Goal: Check status: Check status

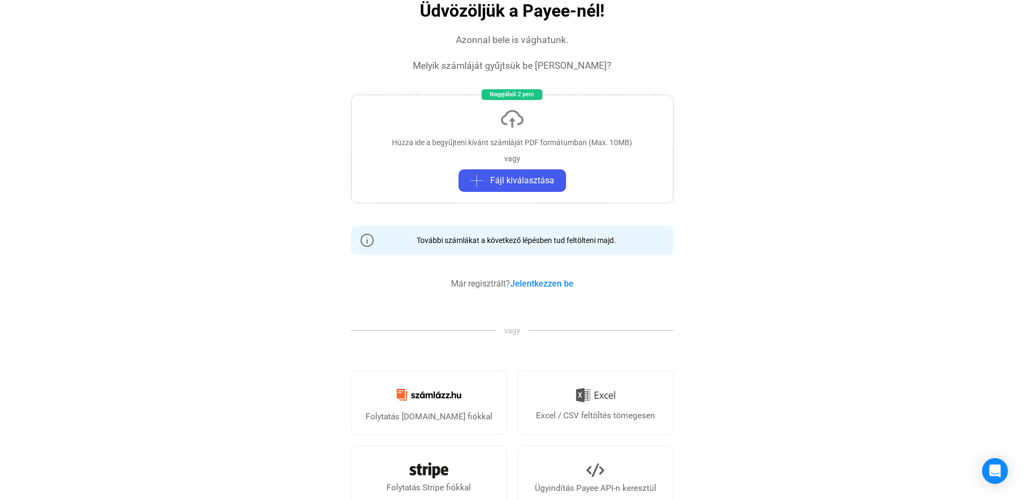
scroll to position [161, 0]
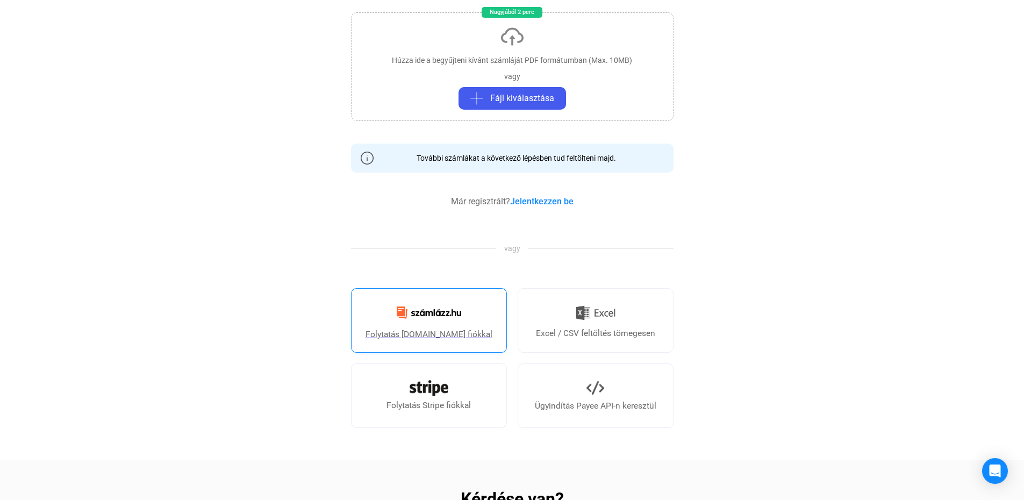
click at [428, 326] on link "Folytatás Számlázz.hu fiókkal" at bounding box center [429, 320] width 156 height 65
click at [427, 321] on img at bounding box center [428, 312] width 77 height 25
click at [543, 203] on link "Jelentkezzen be" at bounding box center [541, 201] width 63 height 10
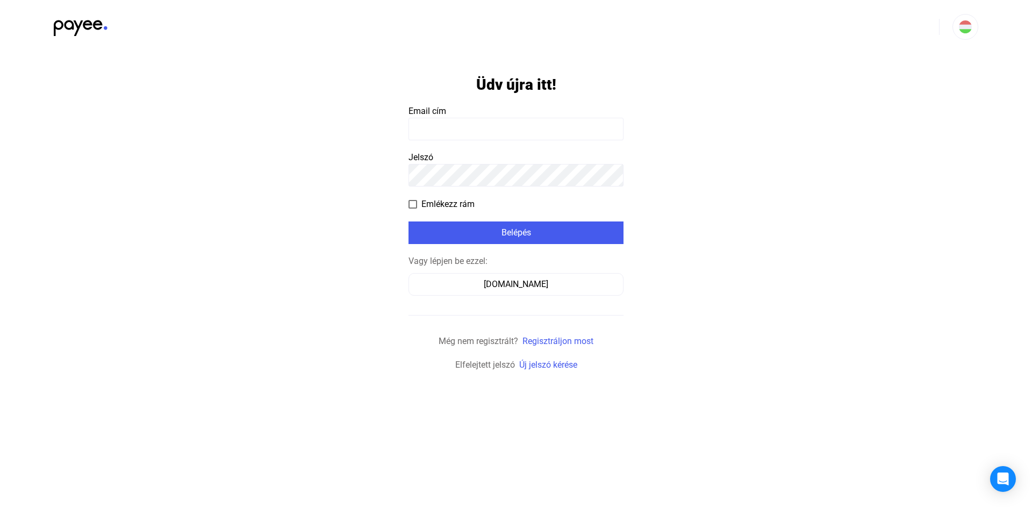
click at [460, 128] on input at bounding box center [516, 129] width 215 height 23
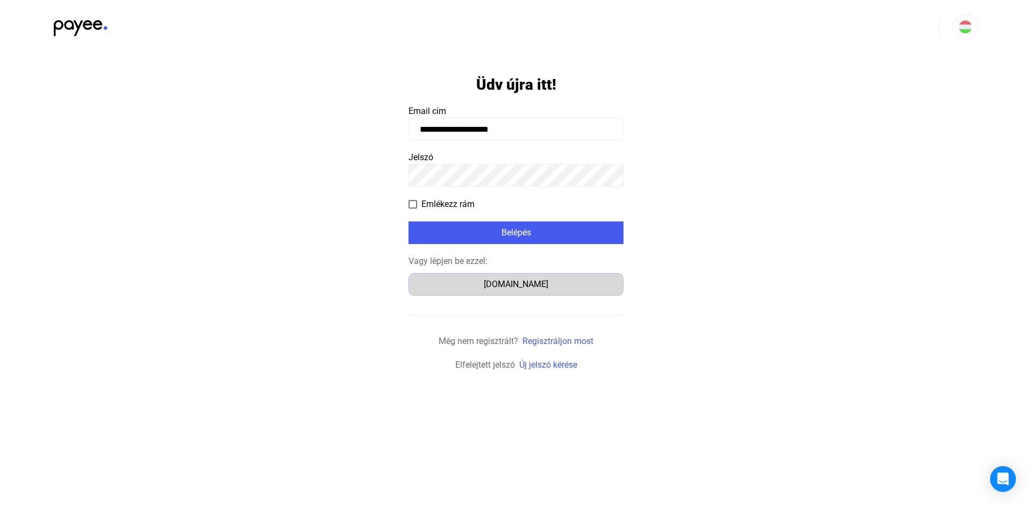
type input "**********"
click at [463, 282] on div "Számlázz.hu" at bounding box center [516, 284] width 208 height 13
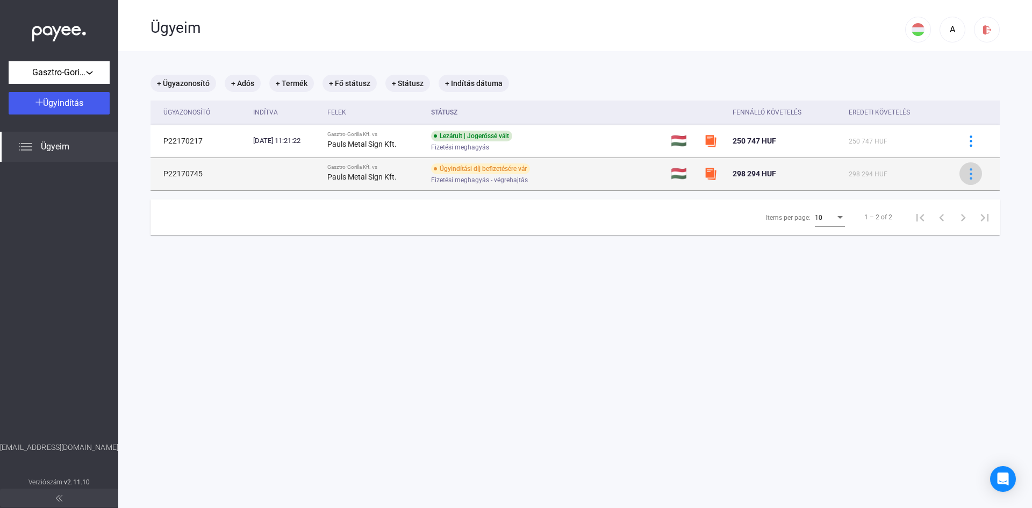
click at [965, 173] on img at bounding box center [970, 173] width 11 height 11
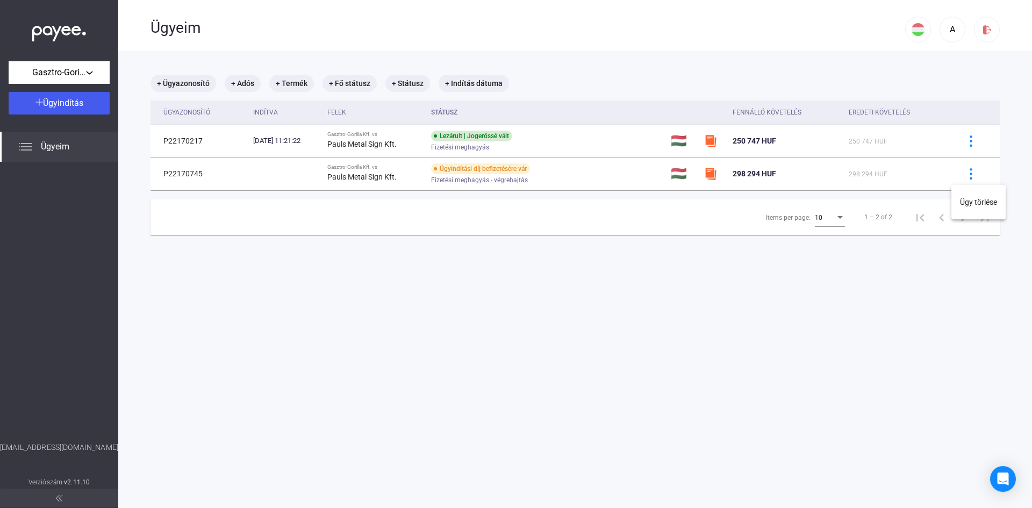
click at [961, 137] on div at bounding box center [516, 254] width 1032 height 508
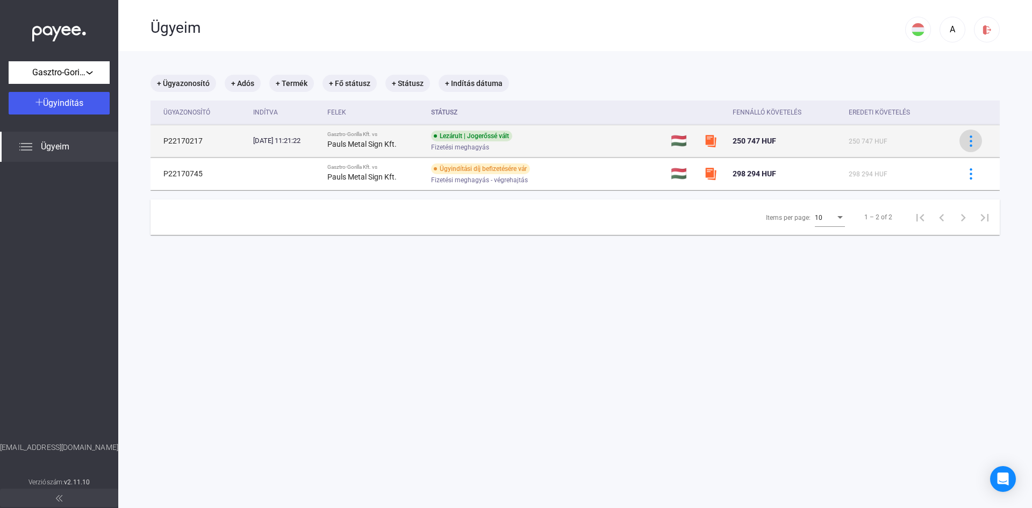
click at [965, 142] on img at bounding box center [970, 140] width 11 height 11
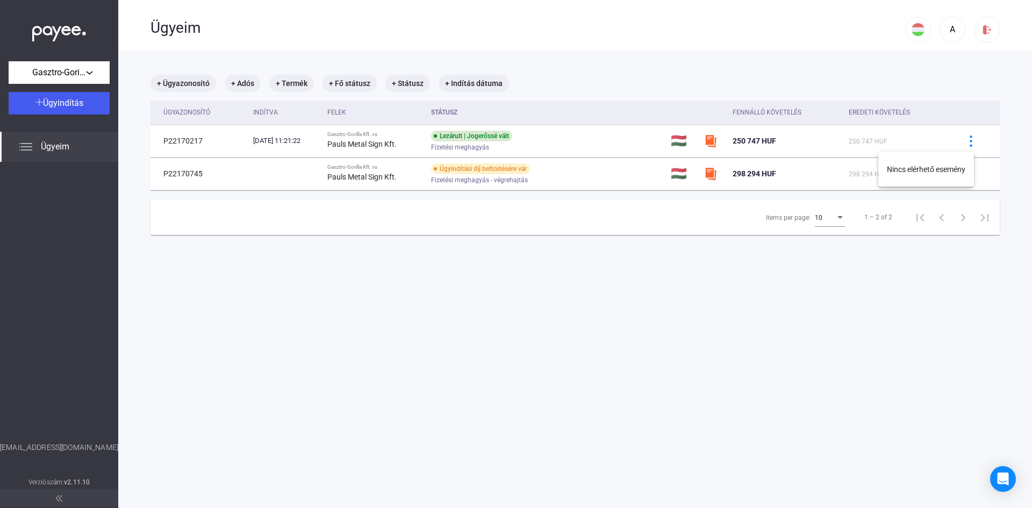
click at [693, 138] on div at bounding box center [516, 254] width 1032 height 508
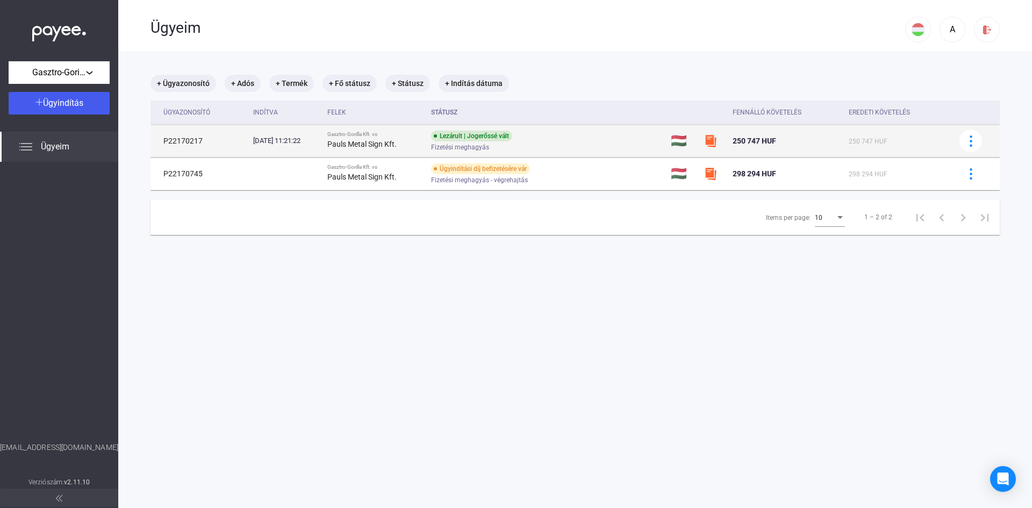
click at [237, 133] on td "P22170217" at bounding box center [200, 141] width 98 height 32
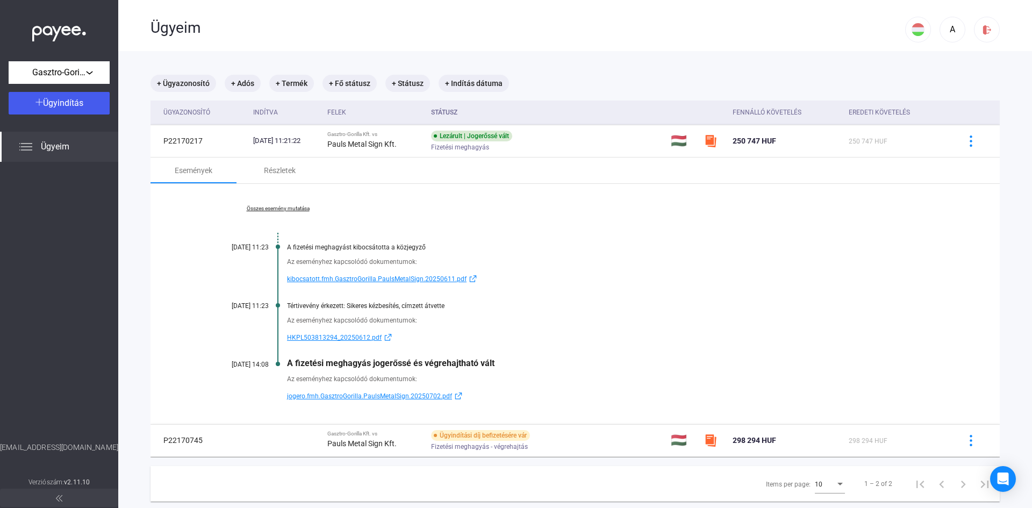
click at [310, 336] on span "HKPL503813294_20250612.pdf" at bounding box center [334, 337] width 95 height 13
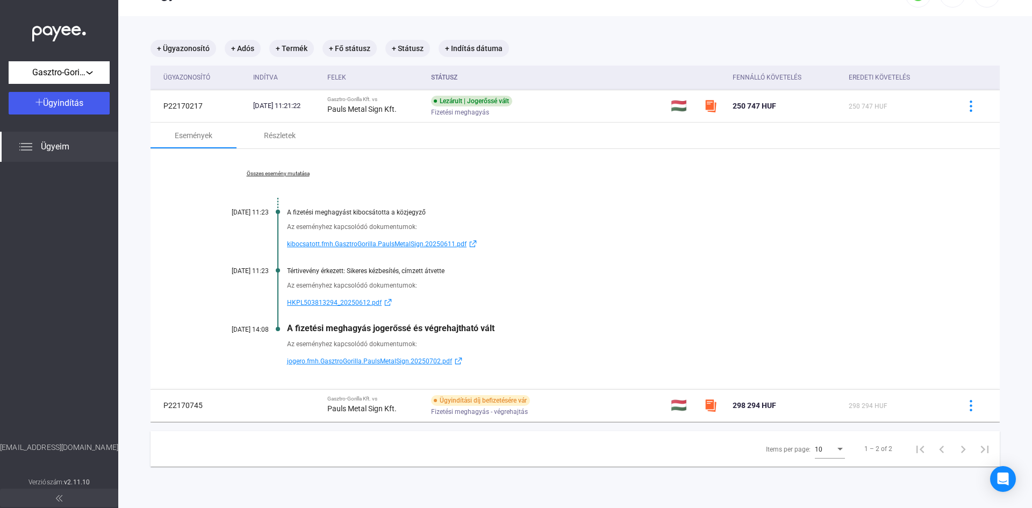
scroll to position [51, 0]
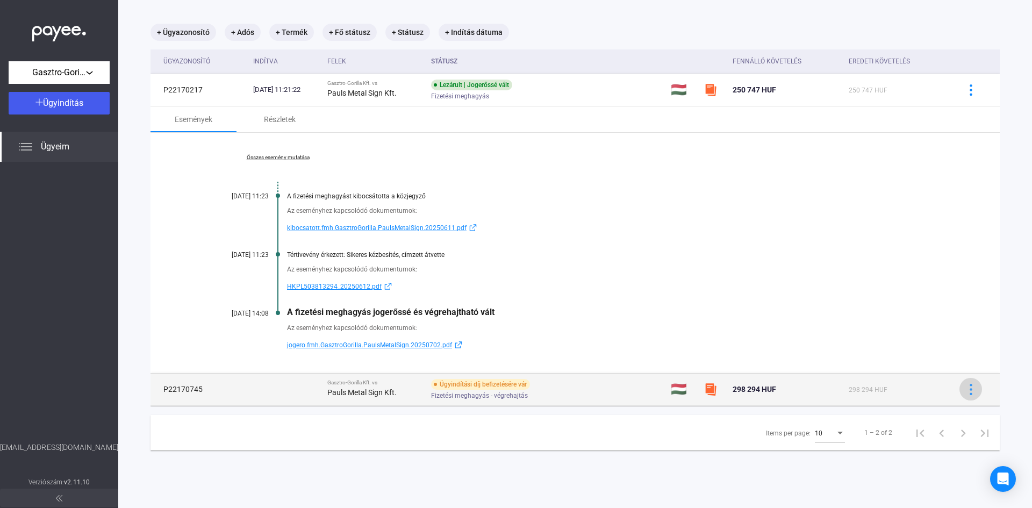
click at [965, 388] on img at bounding box center [970, 389] width 11 height 11
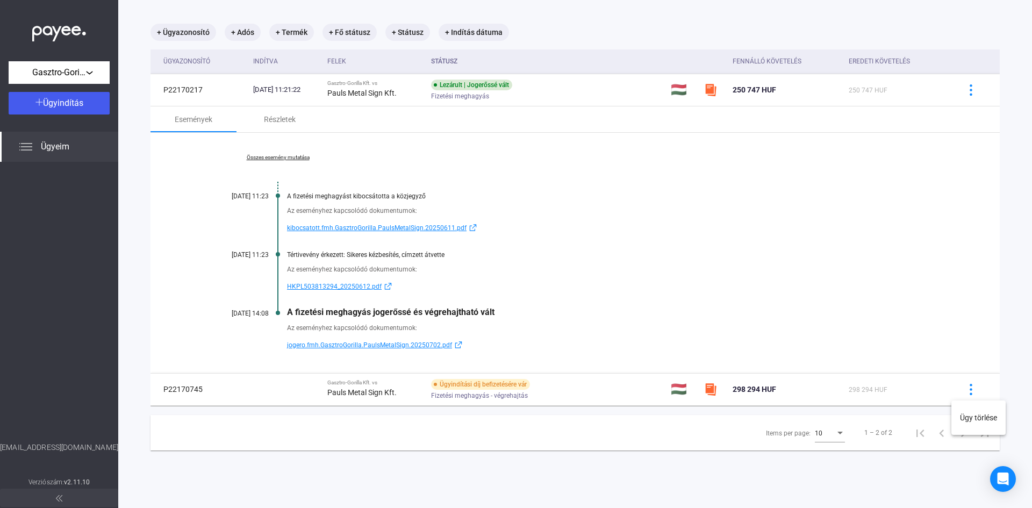
click at [328, 393] on div at bounding box center [516, 254] width 1032 height 508
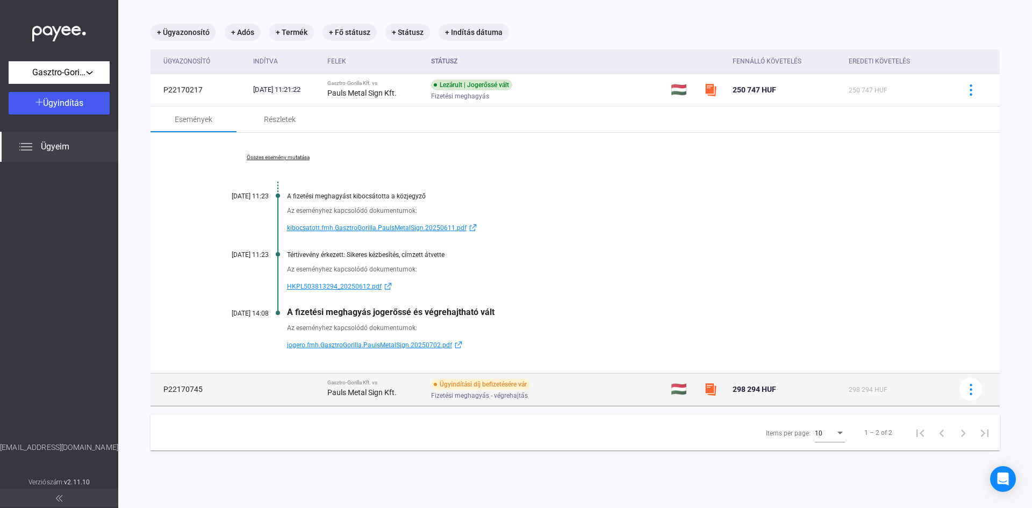
click at [371, 389] on strong "Pauls Metal Sign Kft." at bounding box center [361, 392] width 69 height 9
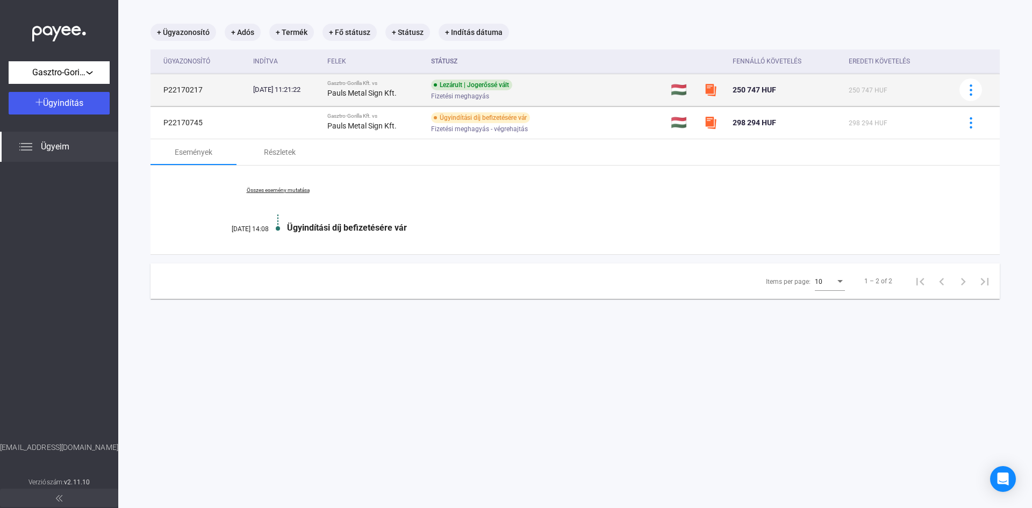
click at [397, 95] on strong "Pauls Metal Sign Kft." at bounding box center [361, 93] width 69 height 9
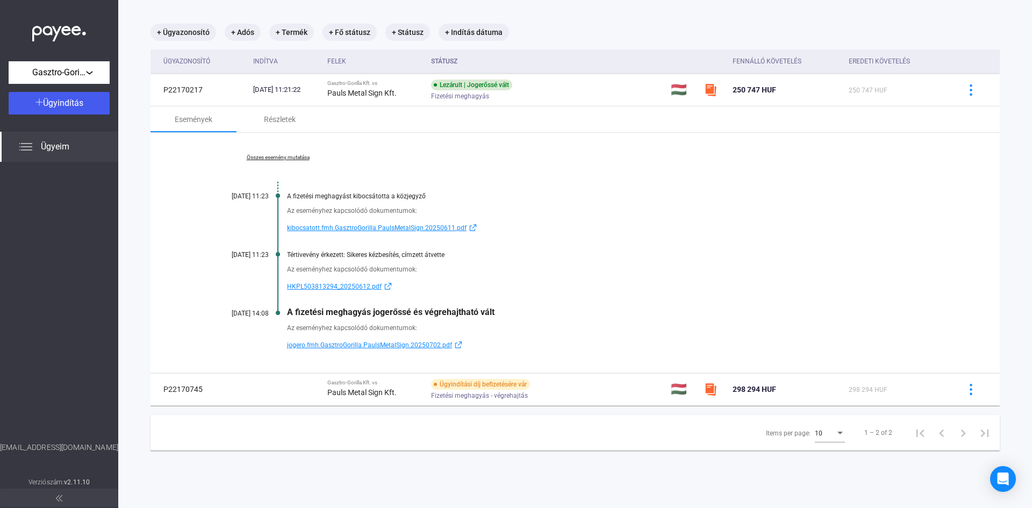
click at [355, 347] on span "jogero.fmh.GasztroGorilla.PaulsMetalSign.20250702.pdf" at bounding box center [369, 345] width 165 height 13
click at [339, 282] on span "HKPL503813294_20250612.pdf" at bounding box center [334, 286] width 95 height 13
click at [327, 228] on span "kibocsatott.fmh.GasztroGorilla.PaulsMetalSign.20250611.pdf" at bounding box center [377, 227] width 180 height 13
